Goal: Register for event/course

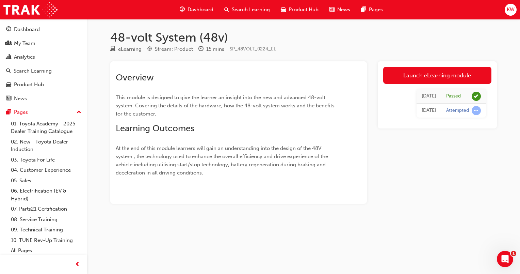
click at [241, 12] on span "Search Learning" at bounding box center [251, 10] width 38 height 8
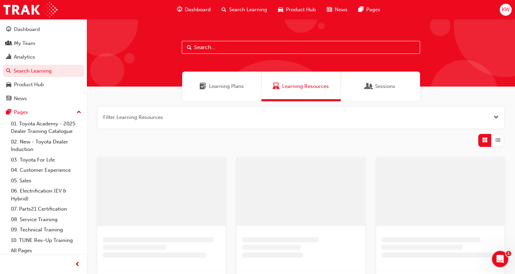
click at [230, 49] on input "text" at bounding box center [301, 47] width 238 height 13
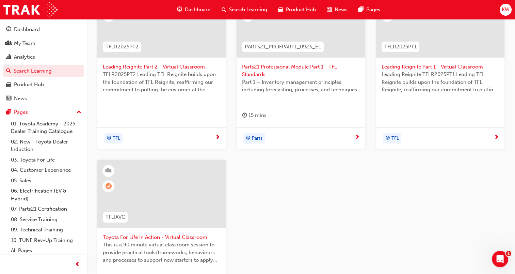
scroll to position [204, 0]
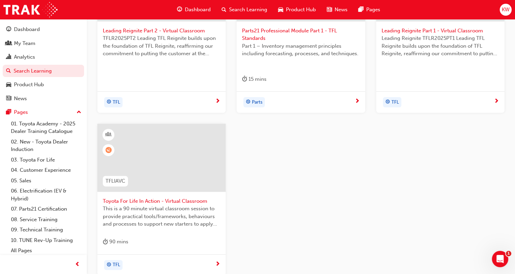
type input "tfl"
click at [193, 201] on span "Toyota For Life In Action - Virtual Classroom" at bounding box center [161, 201] width 117 height 8
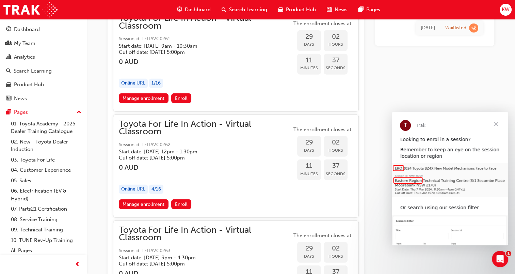
click at [495, 125] on span "Close" at bounding box center [496, 124] width 25 height 25
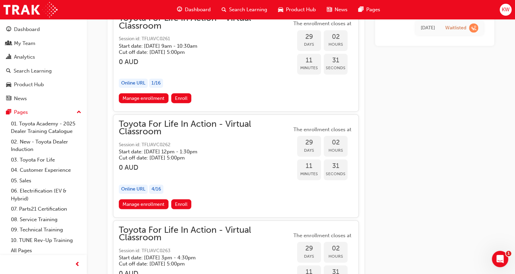
click at [159, 199] on link "Manage enrollment" at bounding box center [144, 204] width 50 height 10
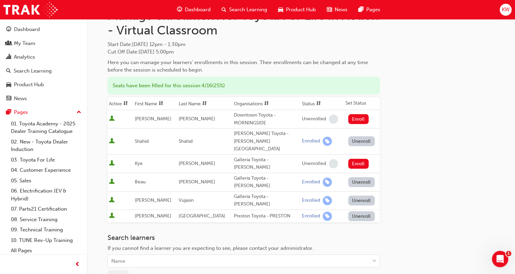
scroll to position [68, 0]
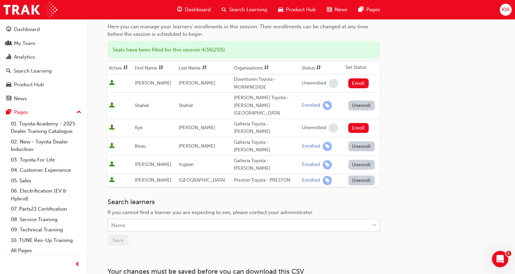
click at [214, 219] on div "Name" at bounding box center [238, 225] width 261 height 12
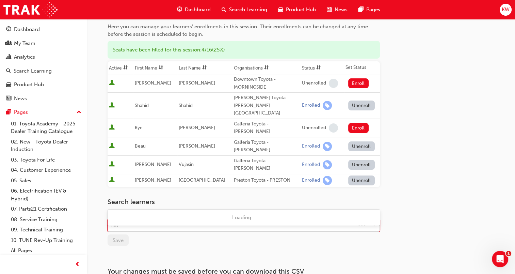
type input "[PERSON_NAME]"
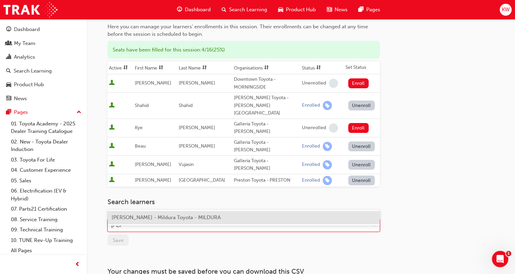
click at [201, 220] on span "[PERSON_NAME] - Mildura Toyota - MILDURA" at bounding box center [166, 217] width 109 height 6
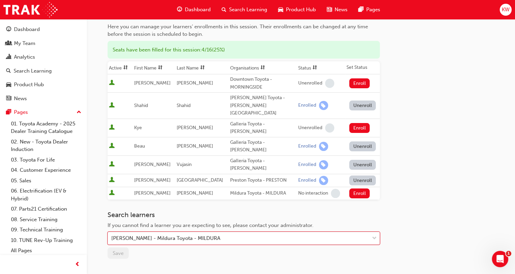
scroll to position [0, 0]
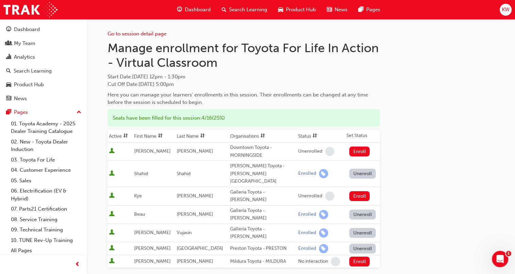
click at [427, 152] on div "Go to session detail page Manage enrollment for Toyota For Life In Action - Vir…" at bounding box center [301, 199] width 387 height 360
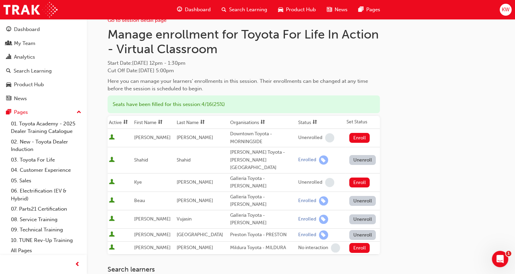
scroll to position [119, 0]
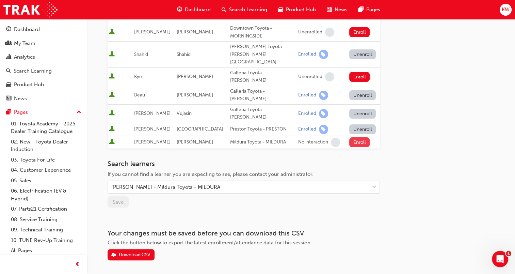
click at [358, 137] on button "Enroll" at bounding box center [359, 142] width 20 height 10
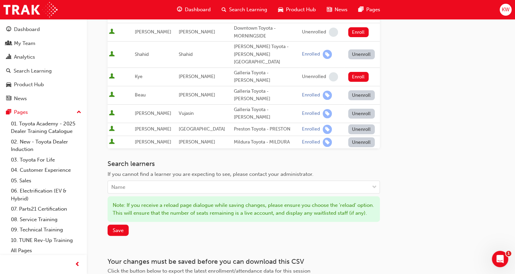
click at [160, 168] on div "Search learners If you cannot find a learner you are expecting to see, please c…" at bounding box center [244, 198] width 272 height 76
click at [162, 181] on div "Name" at bounding box center [238, 187] width 261 height 12
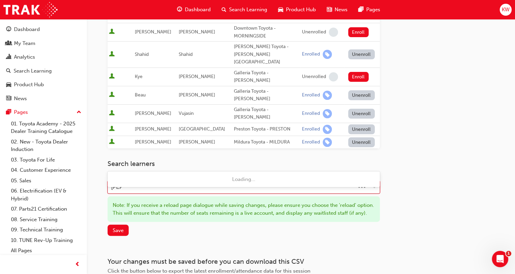
type input "[PERSON_NAME]"
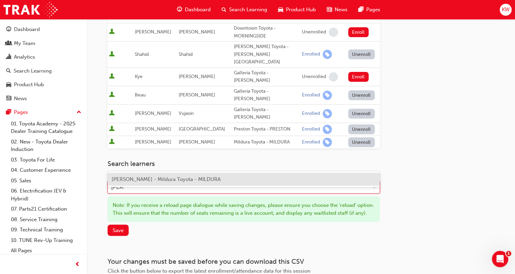
click at [160, 182] on div "[PERSON_NAME] - Mildura Toyota - MILDURA" at bounding box center [244, 179] width 272 height 13
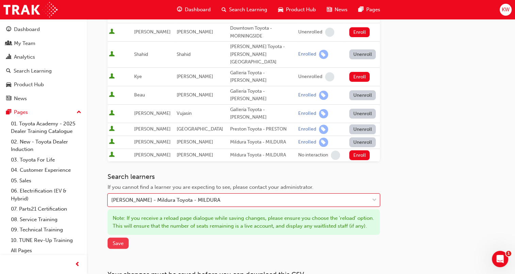
click at [120, 240] on span "Save" at bounding box center [118, 243] width 11 height 6
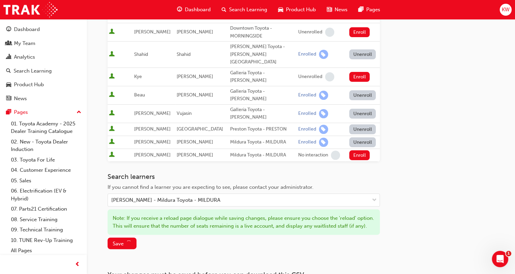
click at [359, 148] on td "Enroll" at bounding box center [362, 154] width 35 height 13
click at [359, 150] on button "Enroll" at bounding box center [359, 155] width 20 height 10
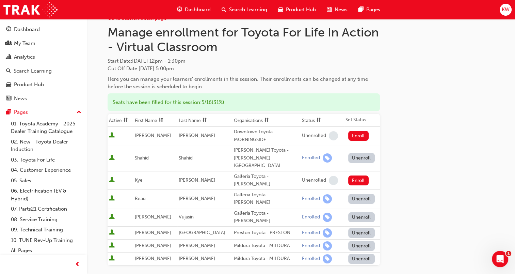
scroll to position [0, 0]
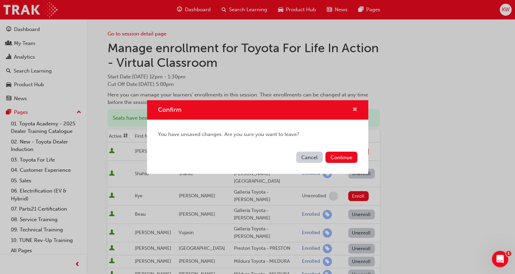
click at [355, 111] on span "cross-icon" at bounding box center [354, 110] width 5 height 6
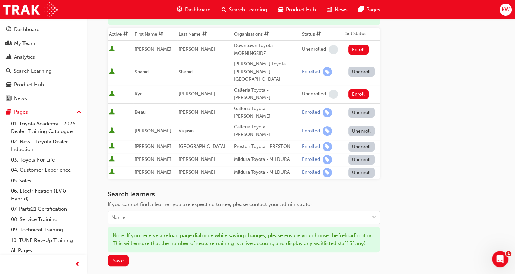
scroll to position [102, 0]
click at [118, 254] on button "Save" at bounding box center [118, 259] width 21 height 11
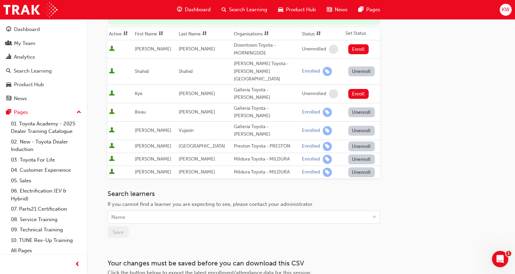
scroll to position [0, 0]
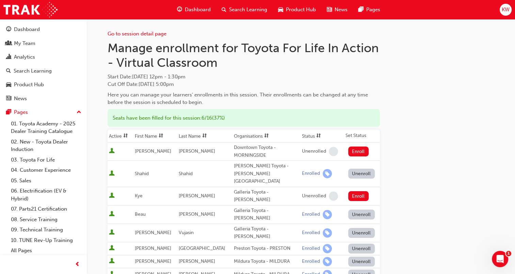
click at [240, 13] on span "Search Learning" at bounding box center [248, 10] width 38 height 8
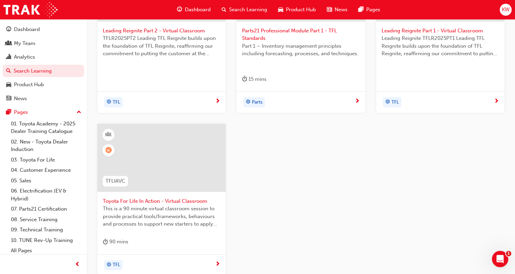
click at [174, 200] on span "Toyota For Life In Action - Virtual Classroom" at bounding box center [161, 201] width 117 height 8
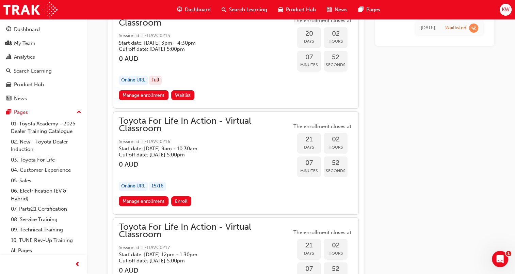
scroll to position [4827, 0]
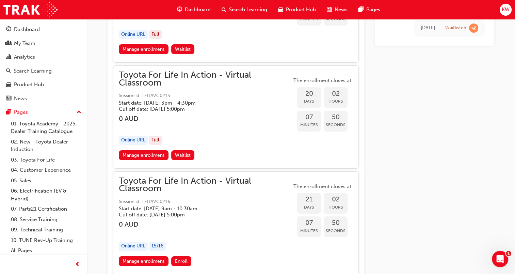
click at [208, 177] on span "Toyota For Life In Action - Virtual Classroom" at bounding box center [205, 184] width 173 height 15
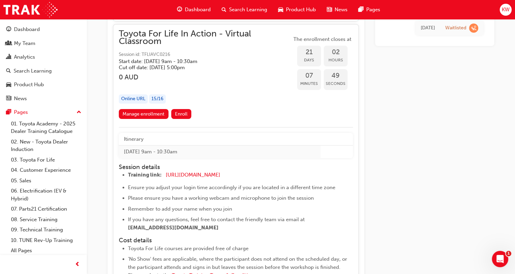
scroll to position [4861, 0]
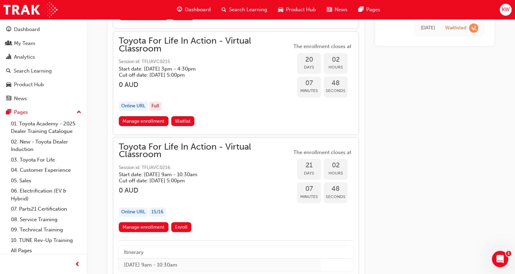
click at [183, 143] on span "Toyota For Life In Action - Virtual Classroom" at bounding box center [205, 150] width 173 height 15
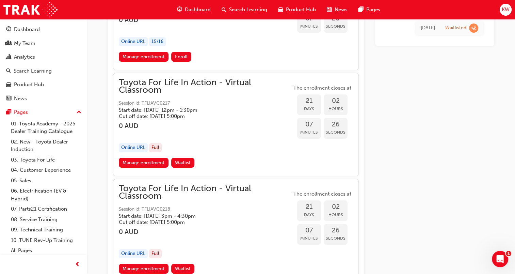
scroll to position [4895, 0]
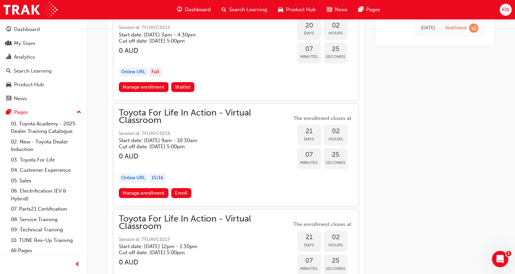
click at [136, 188] on link "Manage enrollment" at bounding box center [144, 193] width 50 height 10
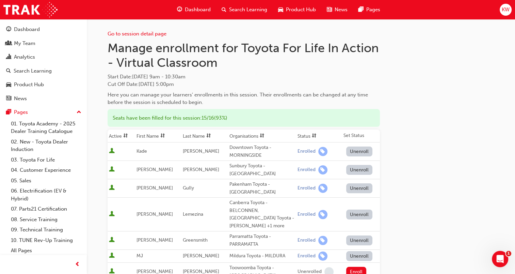
click at [254, 10] on span "Search Learning" at bounding box center [248, 10] width 38 height 8
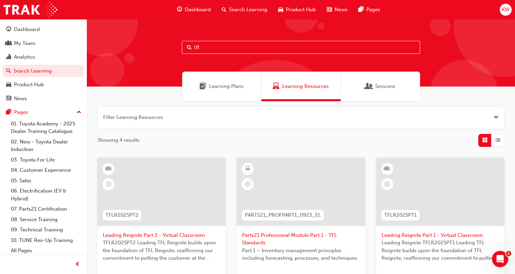
drag, startPoint x: 222, startPoint y: 50, endPoint x: 215, endPoint y: 51, distance: 6.5
click at [221, 50] on input "tfl" at bounding box center [301, 47] width 238 height 13
type input "t"
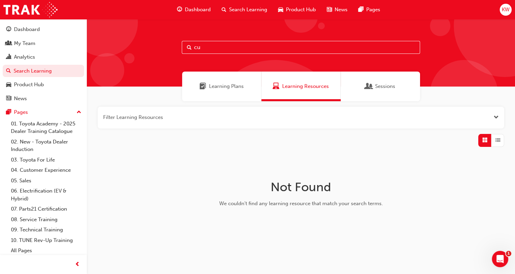
type input "c"
